Goal: Task Accomplishment & Management: Complete application form

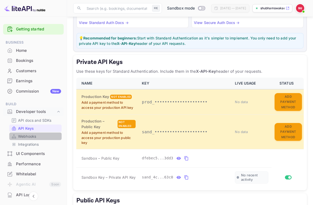
click at [40, 134] on link "Webhooks" at bounding box center [35, 136] width 48 height 5
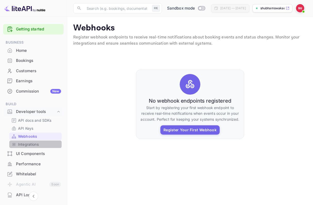
click at [38, 146] on div "Integrations" at bounding box center [35, 144] width 52 height 7
click at [39, 144] on link "Integrations" at bounding box center [35, 144] width 48 height 5
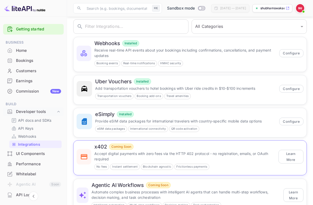
scroll to position [26, 0]
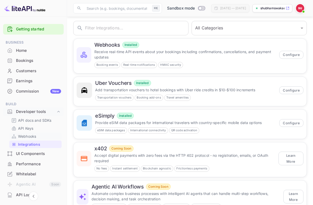
click at [31, 135] on p "Webhooks" at bounding box center [27, 136] width 18 height 5
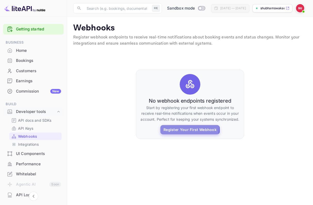
click at [178, 127] on button "Register Your First Webhook" at bounding box center [190, 129] width 59 height 9
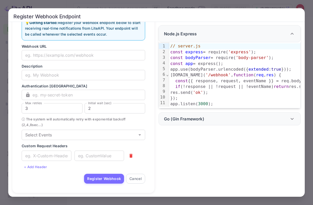
scroll to position [18, 0]
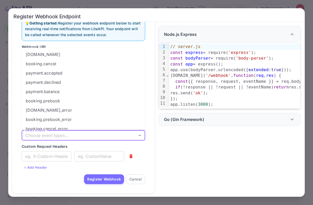
click at [82, 136] on input "Select Events" at bounding box center [79, 135] width 112 height 7
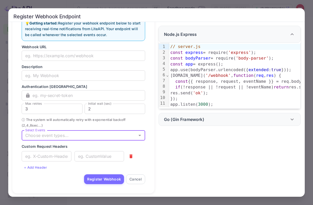
click at [85, 135] on input "Select Events" at bounding box center [79, 135] width 112 height 7
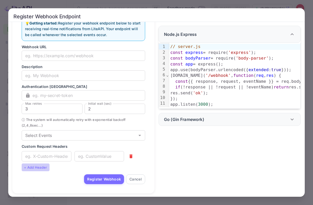
click at [29, 169] on button "+ Add Header" at bounding box center [36, 168] width 28 height 8
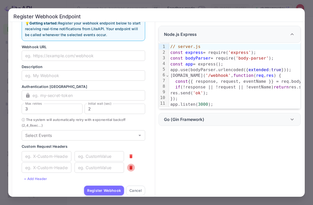
click at [132, 168] on icon "button" at bounding box center [131, 168] width 3 height 4
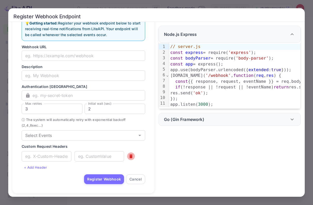
click at [131, 158] on icon "button" at bounding box center [131, 156] width 5 height 5
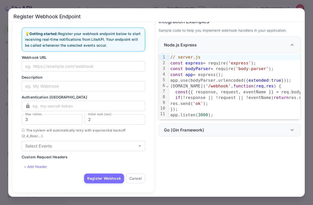
scroll to position [7, 0]
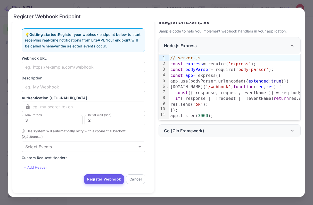
click at [109, 176] on button "Register Webhook" at bounding box center [104, 180] width 40 height 10
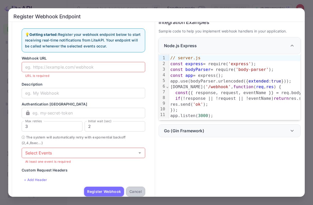
click at [139, 193] on button "Cancel" at bounding box center [135, 192] width 19 height 10
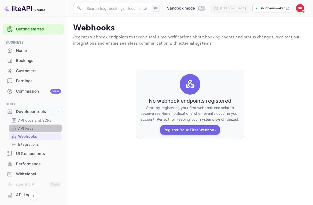
click at [40, 129] on link "API Keys" at bounding box center [35, 128] width 48 height 5
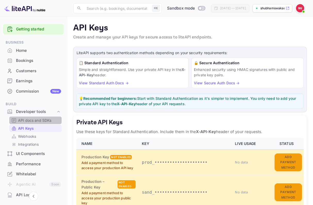
click at [48, 121] on p "API docs and SDKs" at bounding box center [35, 120] width 34 height 5
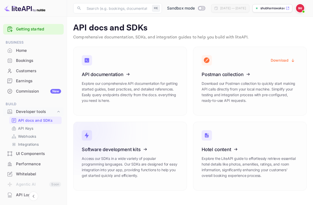
click at [118, 159] on icon at bounding box center [114, 148] width 80 height 53
